Goal: Task Accomplishment & Management: Use online tool/utility

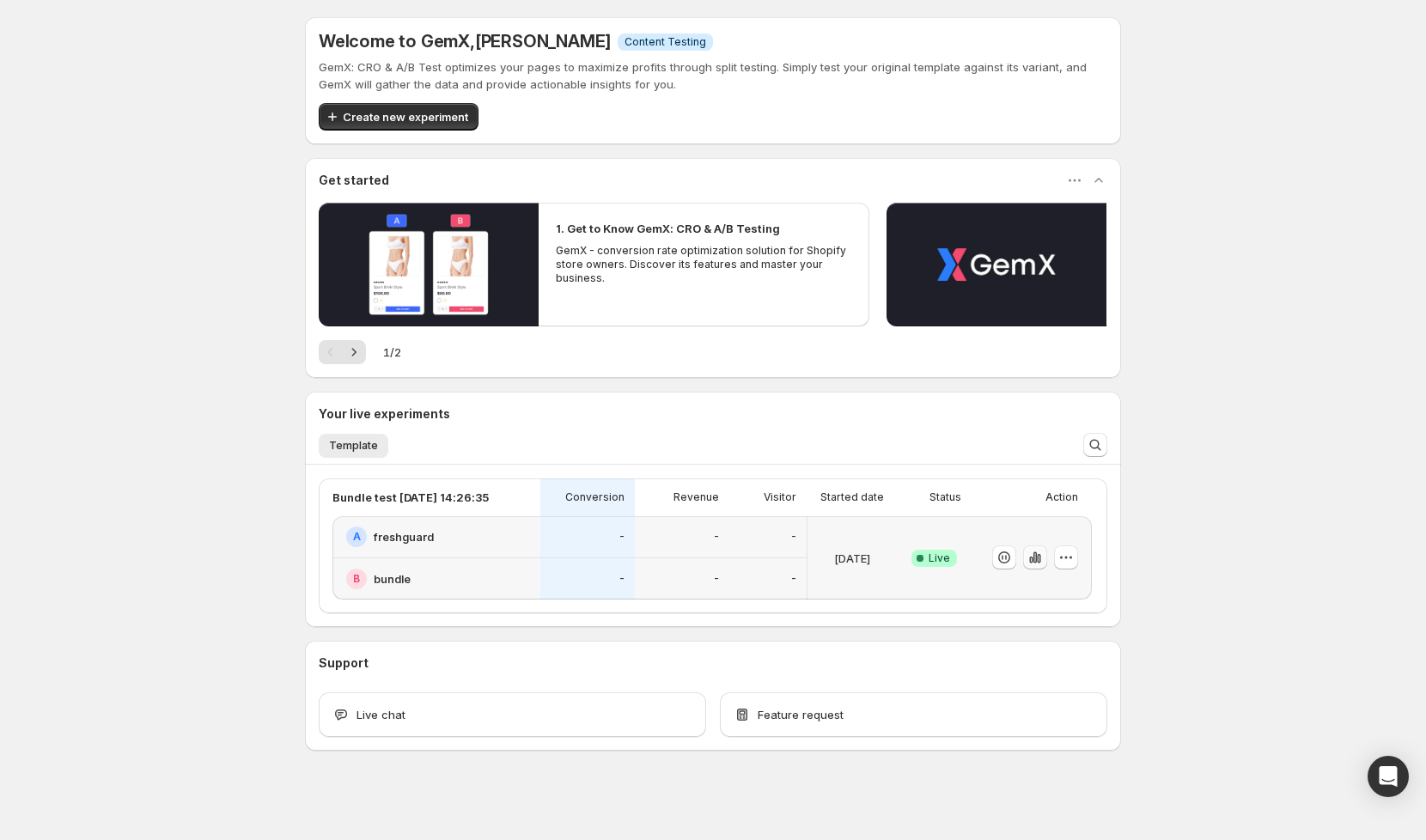
click at [1034, 557] on icon "button" at bounding box center [1035, 558] width 4 height 11
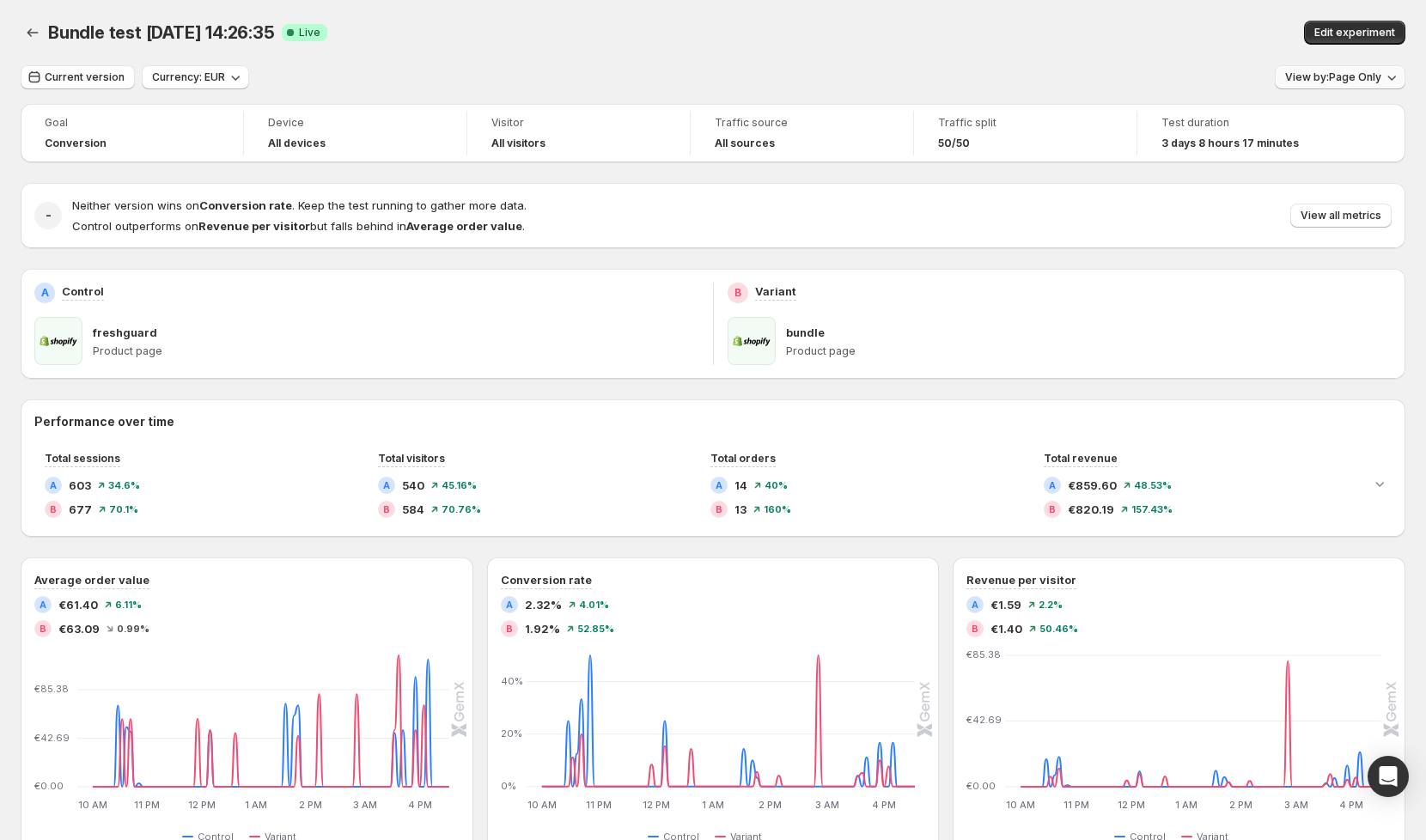
click at [1377, 67] on button "View by: Page Only" at bounding box center [1341, 77] width 131 height 24
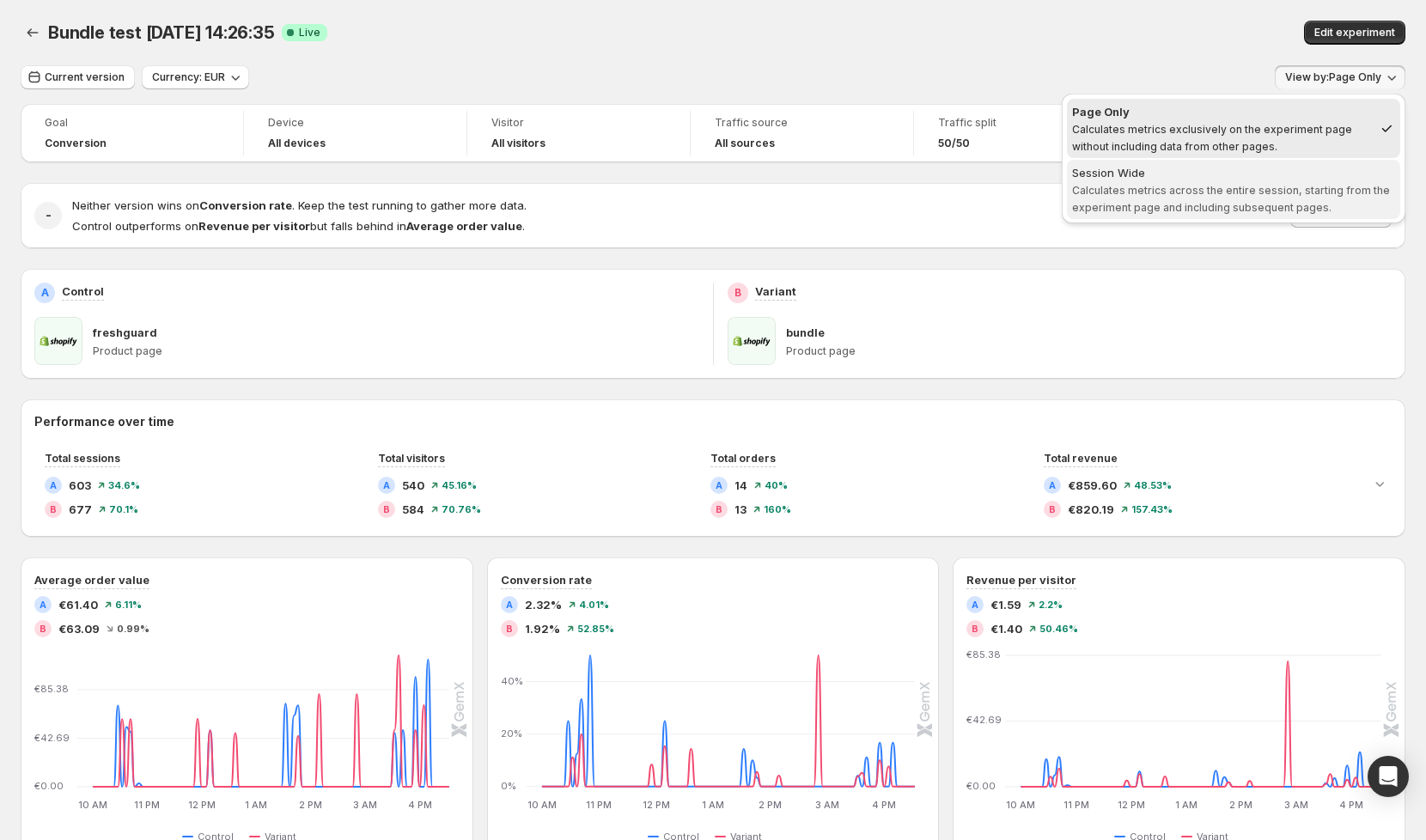
click at [1252, 191] on span "Calculates metrics across the entire session, starting from the experiment page…" at bounding box center [1231, 199] width 318 height 30
